Goal: Communication & Community: Ask a question

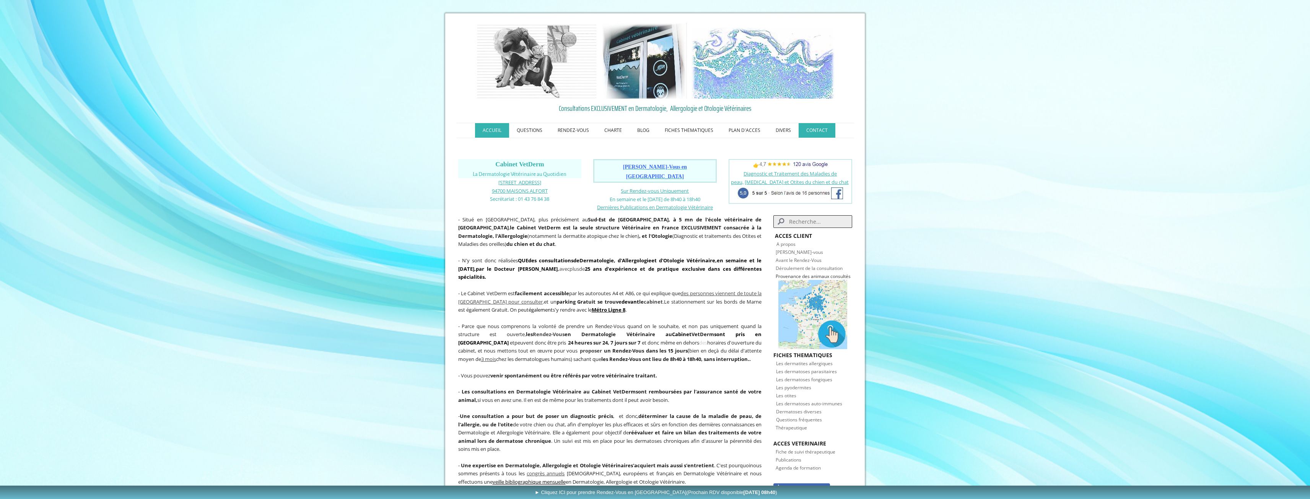
click at [808, 132] on link "CONTACT" at bounding box center [817, 130] width 37 height 15
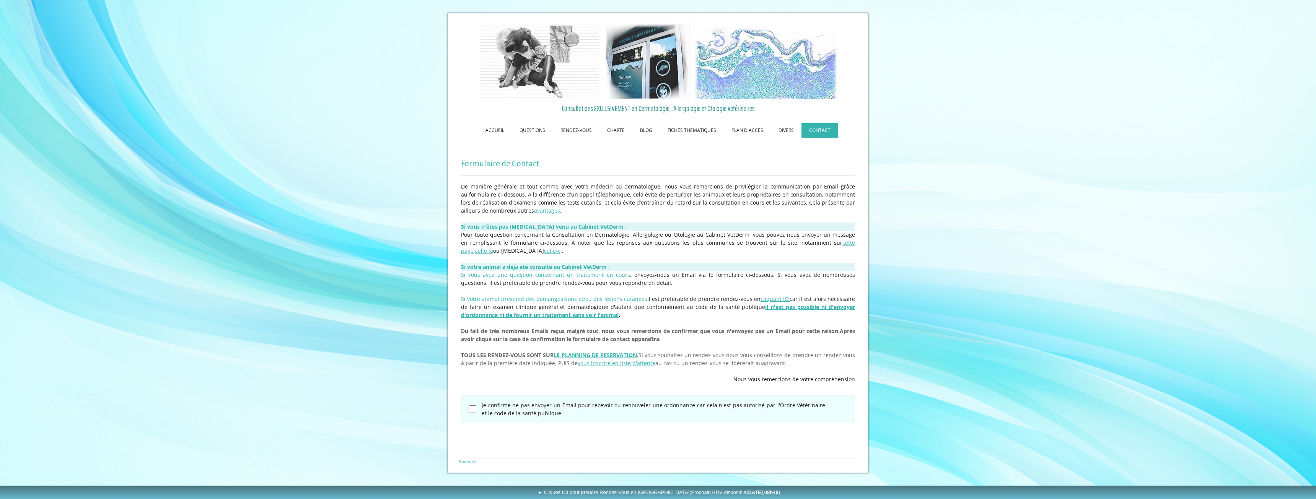
click at [471, 410] on input "Je confirme ne pas envoyer un Email pour recevoir ou renouveler une ordonnance …" at bounding box center [472, 409] width 8 height 8
checkbox input "true"
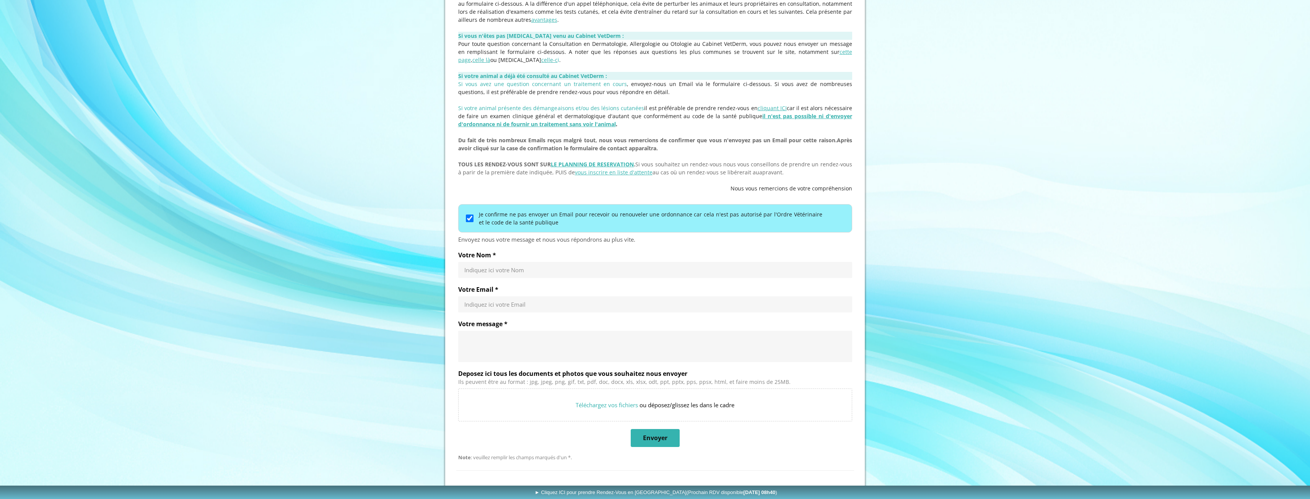
scroll to position [191, 0]
click at [494, 264] on div "Indiquez ici votre Nom" at bounding box center [655, 270] width 394 height 16
type input "SCHAFFHAUSER Fabien"
click at [508, 306] on input "Votre Email *" at bounding box center [655, 304] width 382 height 8
type input "fabien.schaffhauser@gmail.com"
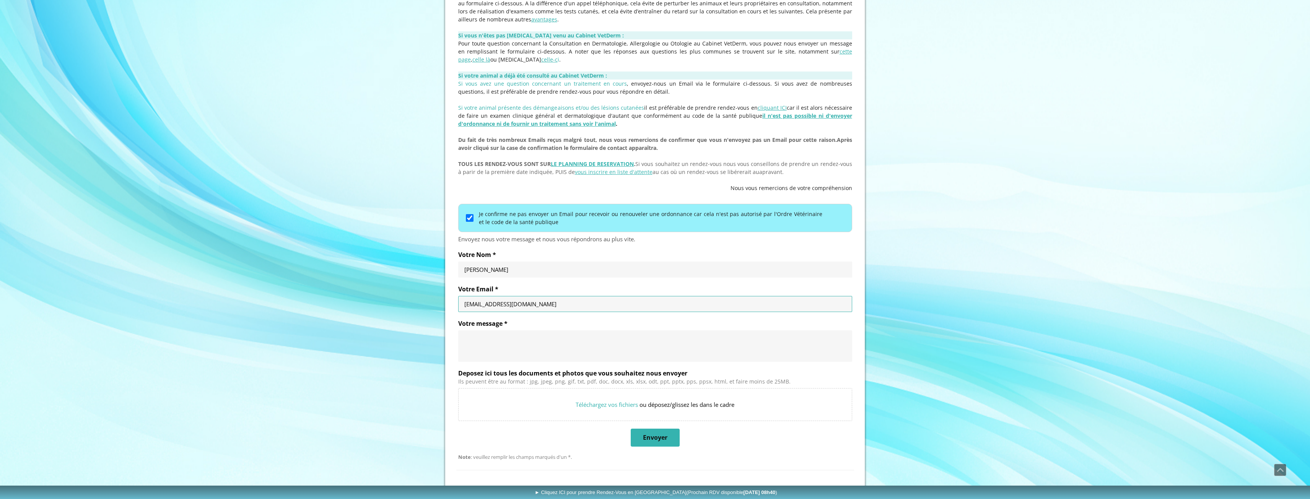
click at [534, 359] on div at bounding box center [655, 345] width 394 height 31
paste textarea "Bonjour M. Bordeau, Nous vous avons rendu visite samedi dernier (le 9 août 2025…"
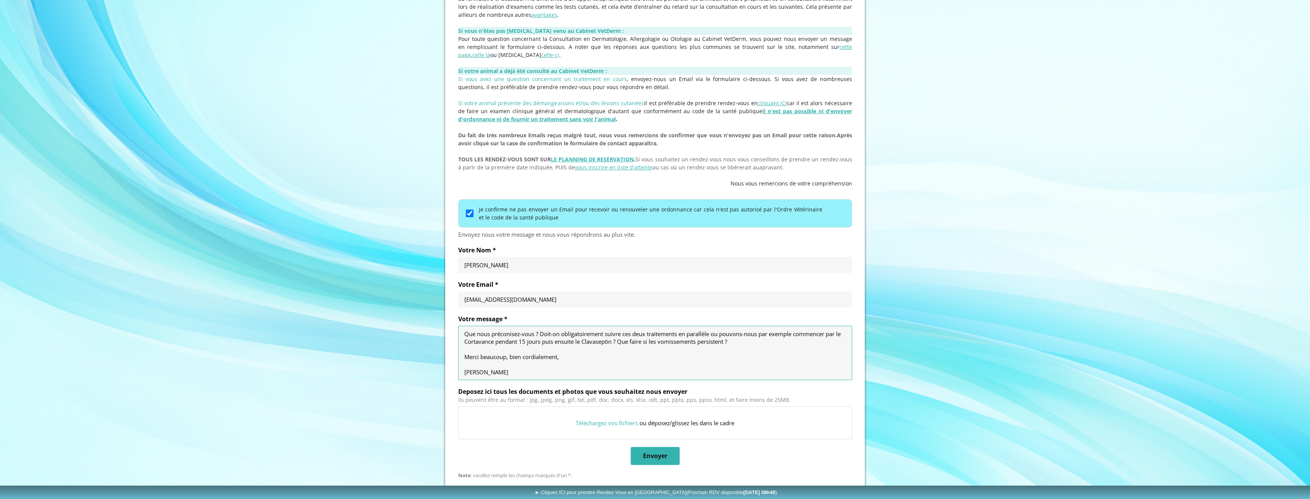
scroll to position [238, 0]
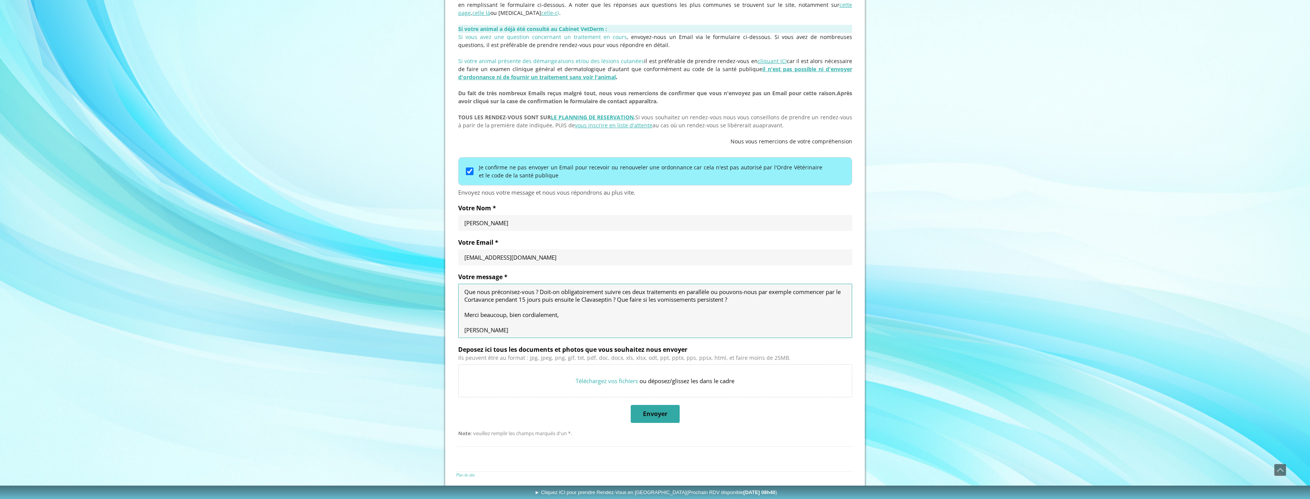
type textarea "Bonjour M. Bordeau, Nous vous avons rendu visite samedi dernier (le 9 août 2025…"
click at [653, 408] on span "Envoyer" at bounding box center [654, 414] width 47 height 16
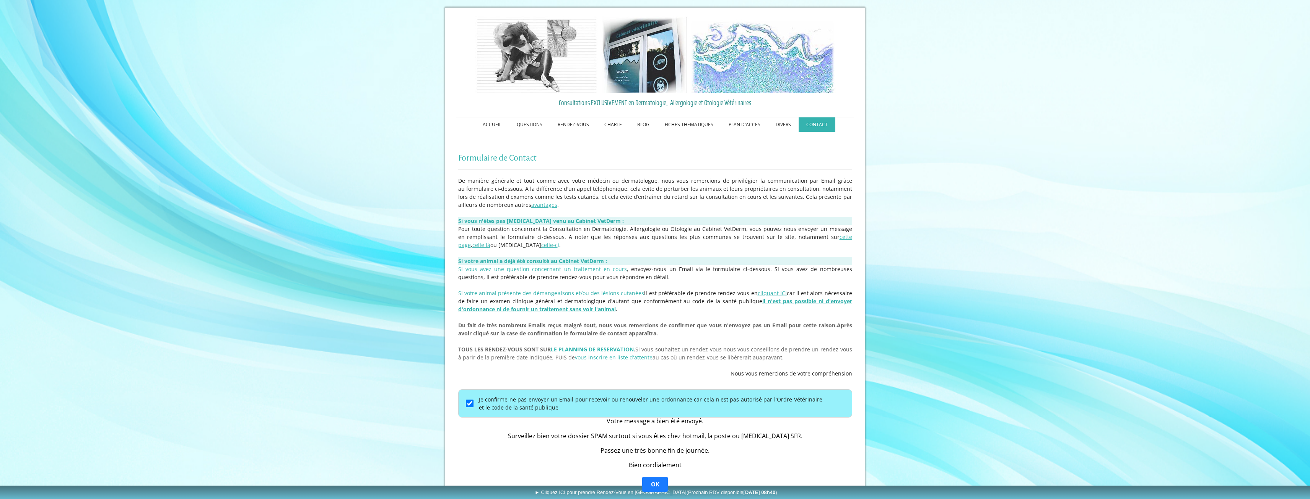
scroll to position [0, 0]
